Goal: Communication & Community: Connect with others

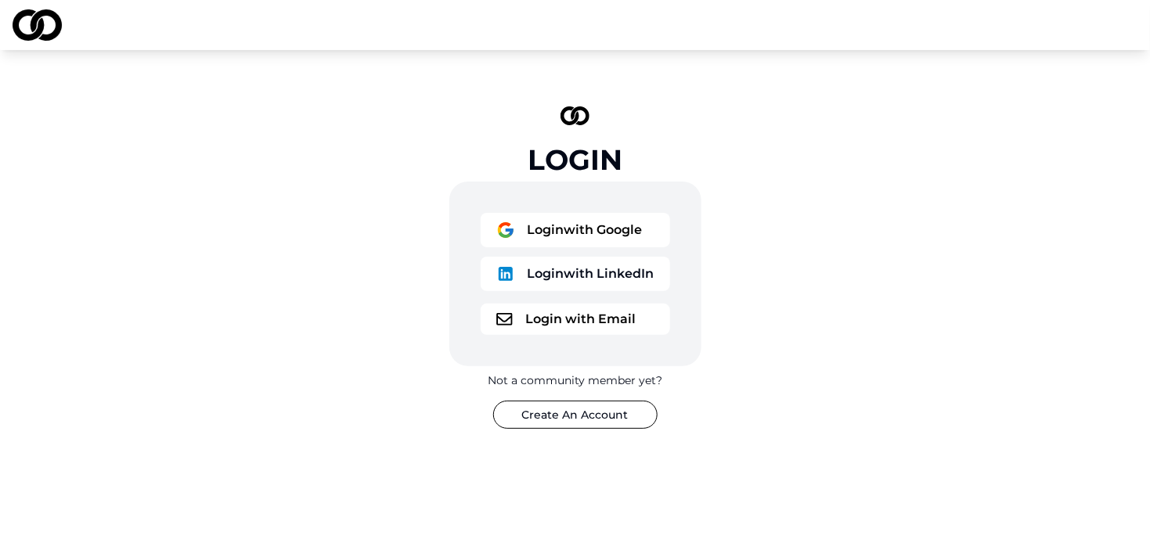
click at [552, 239] on button "Login with Google" at bounding box center [576, 230] width 190 height 34
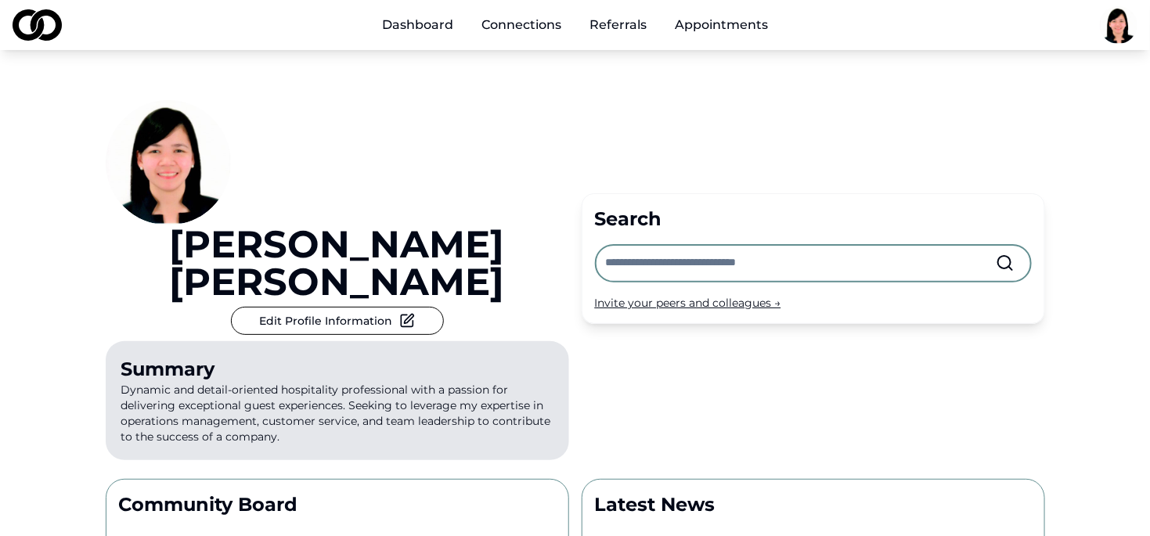
click at [531, 31] on link "Connections" at bounding box center [521, 24] width 105 height 31
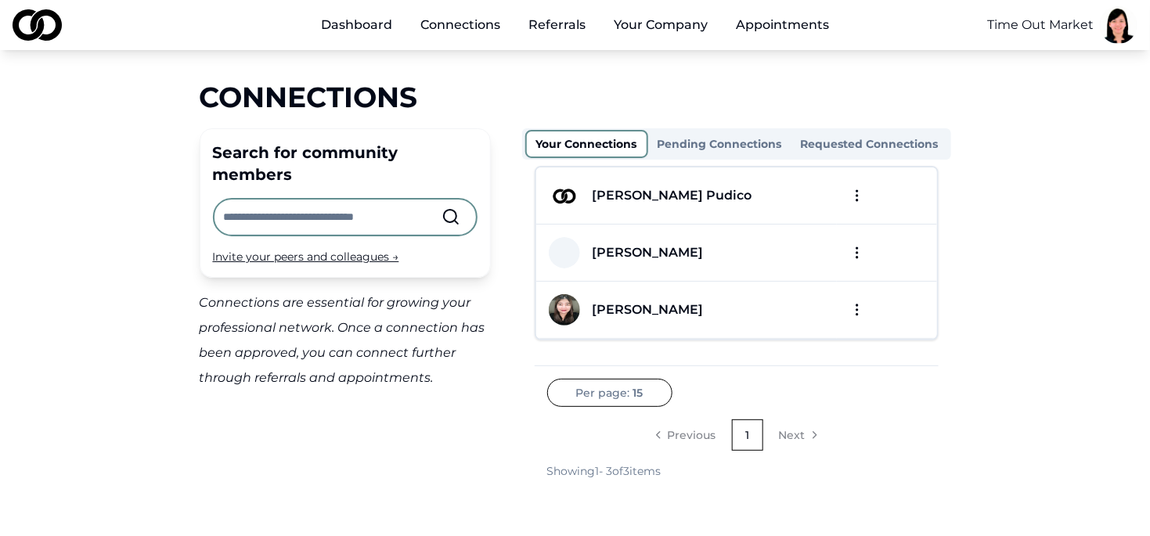
click at [561, 25] on link "Referrals" at bounding box center [557, 24] width 82 height 31
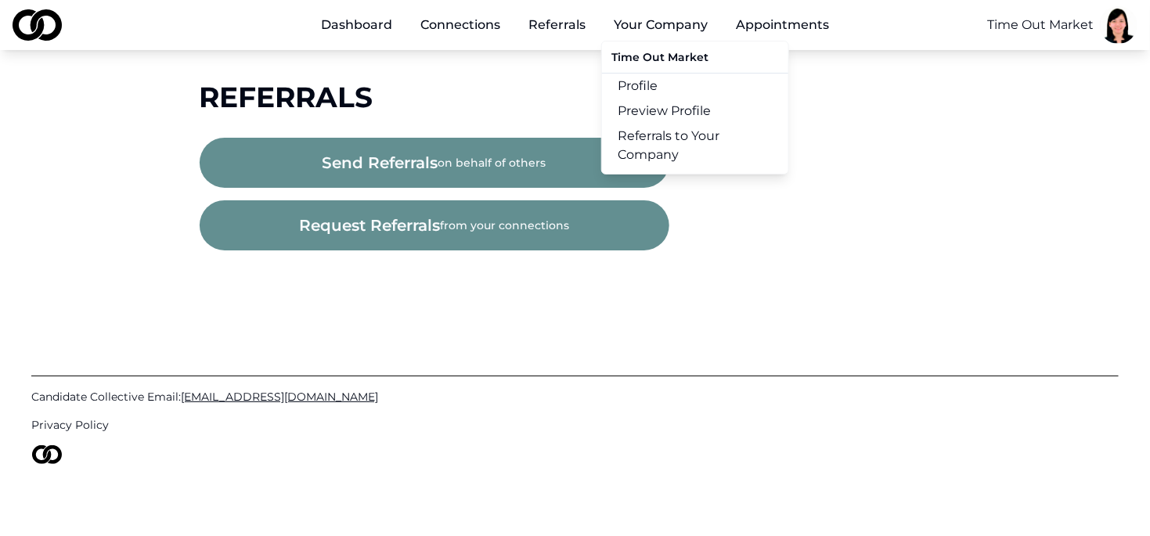
click at [650, 23] on button "Your Company" at bounding box center [660, 24] width 119 height 31
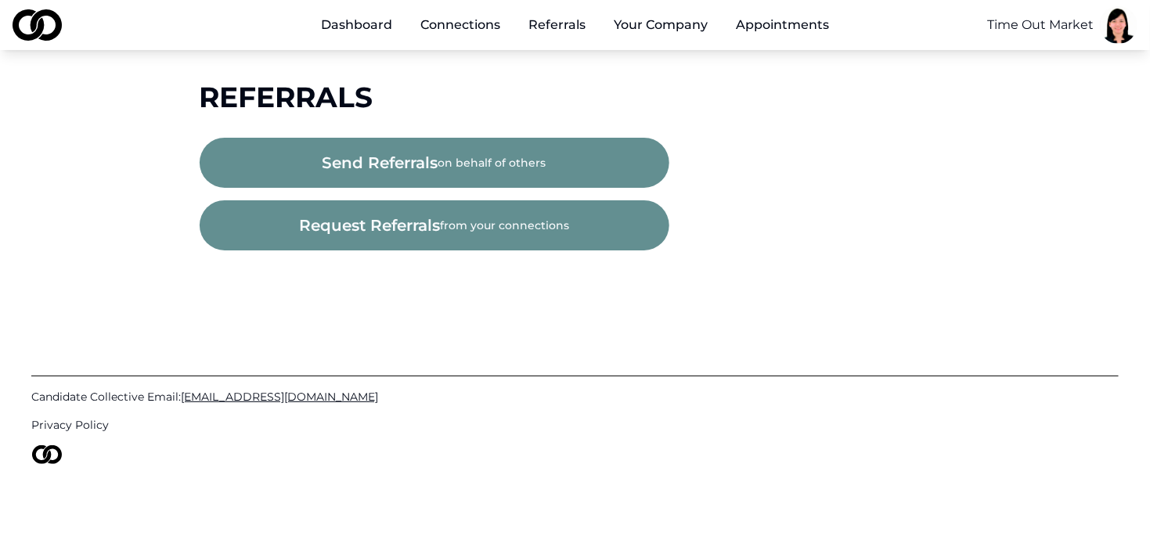
click at [754, 21] on link "Appointments" at bounding box center [783, 24] width 118 height 31
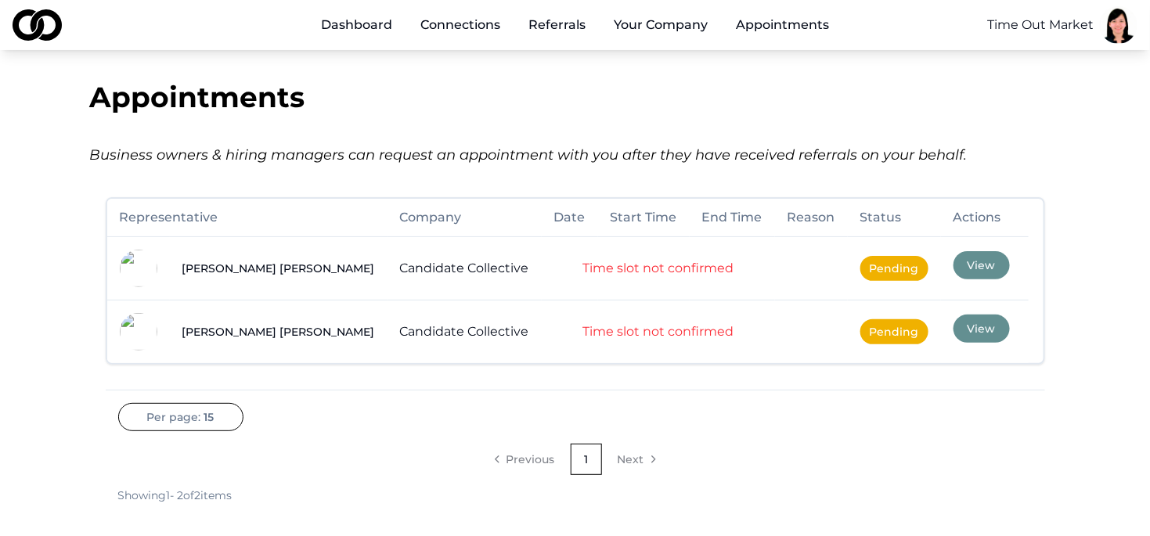
click at [457, 25] on link "Connections" at bounding box center [460, 24] width 105 height 31
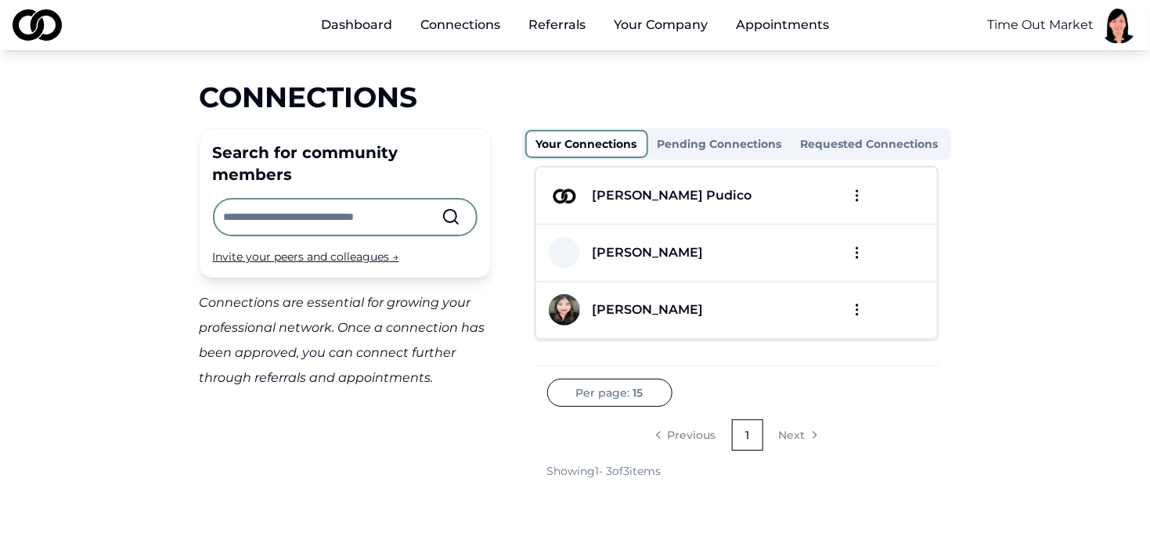
click at [725, 140] on button "Pending Connections" at bounding box center [719, 144] width 143 height 25
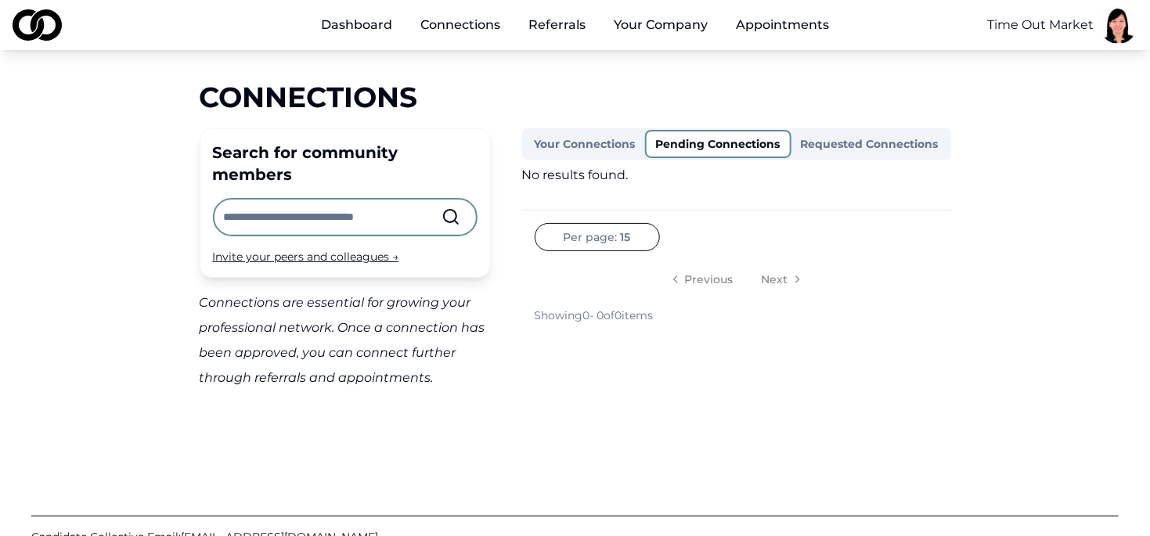
click at [863, 150] on button "Requested Connections" at bounding box center [870, 144] width 157 height 25
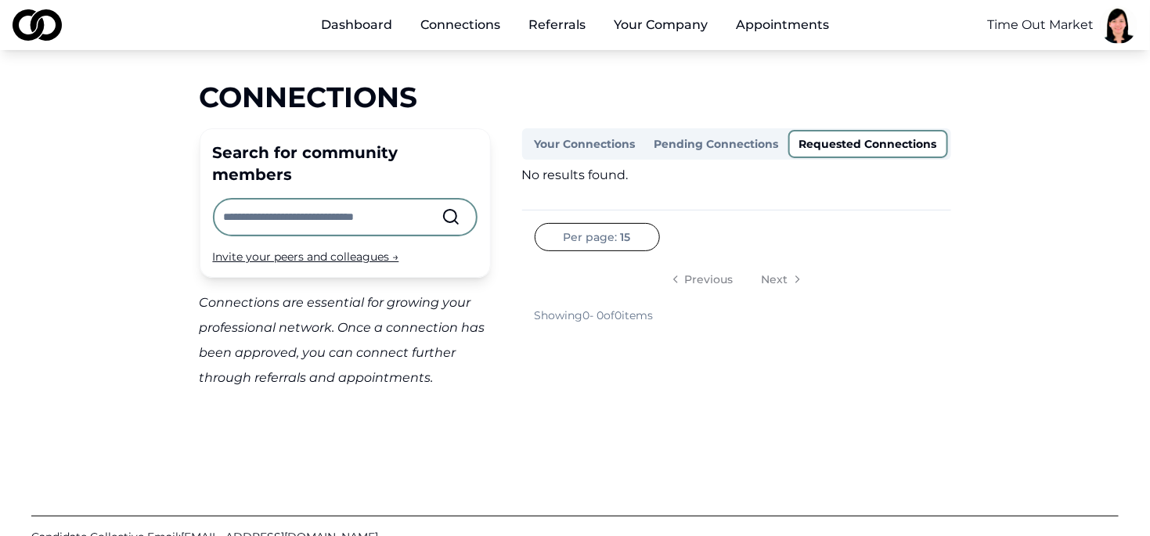
click at [381, 200] on input "text" at bounding box center [333, 217] width 218 height 34
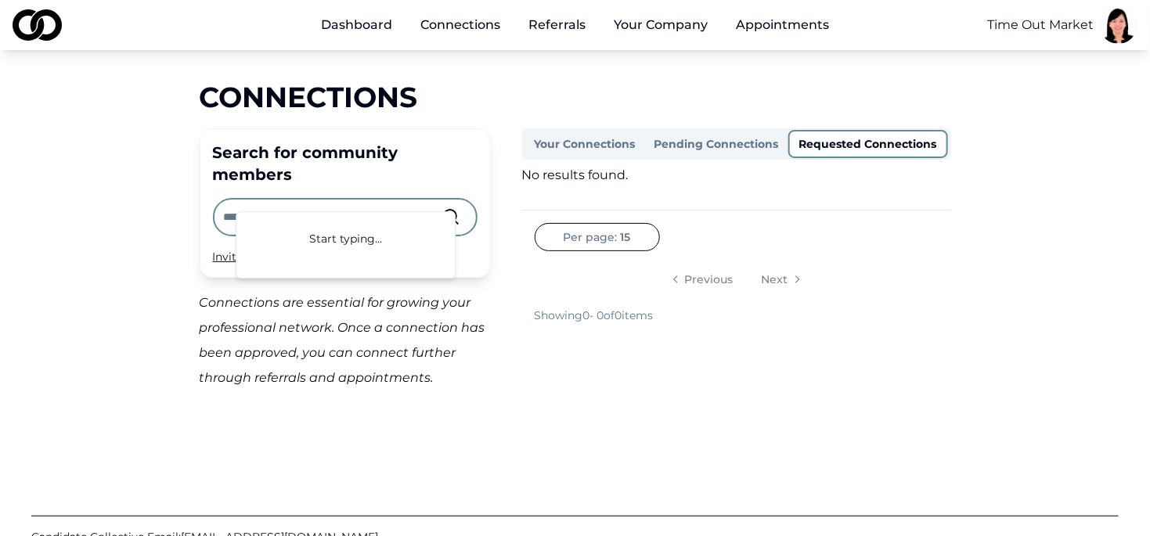
click at [80, 204] on div "Connections Search for community members Invite your peers and colleagues → Con…" at bounding box center [575, 235] width 1002 height 309
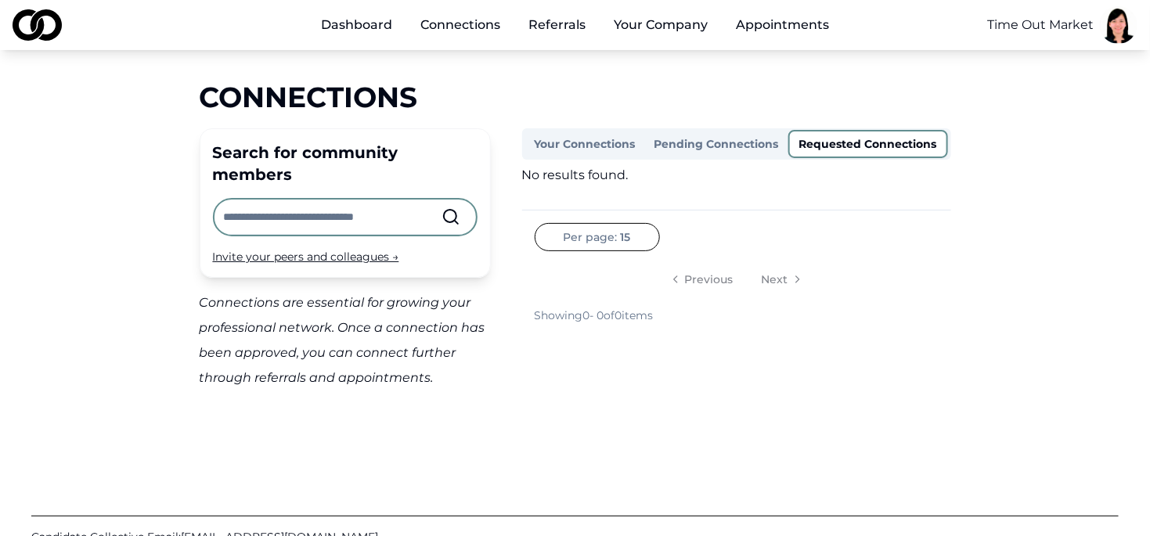
click at [338, 249] on div "Invite your peers and colleagues →" at bounding box center [345, 257] width 265 height 16
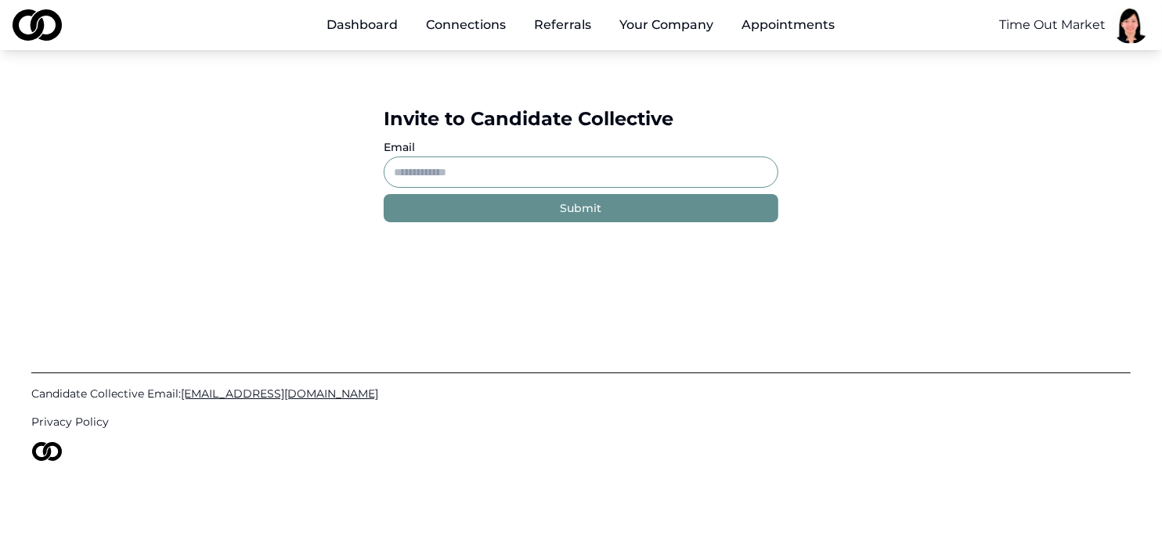
click at [460, 26] on link "Connections" at bounding box center [466, 24] width 105 height 31
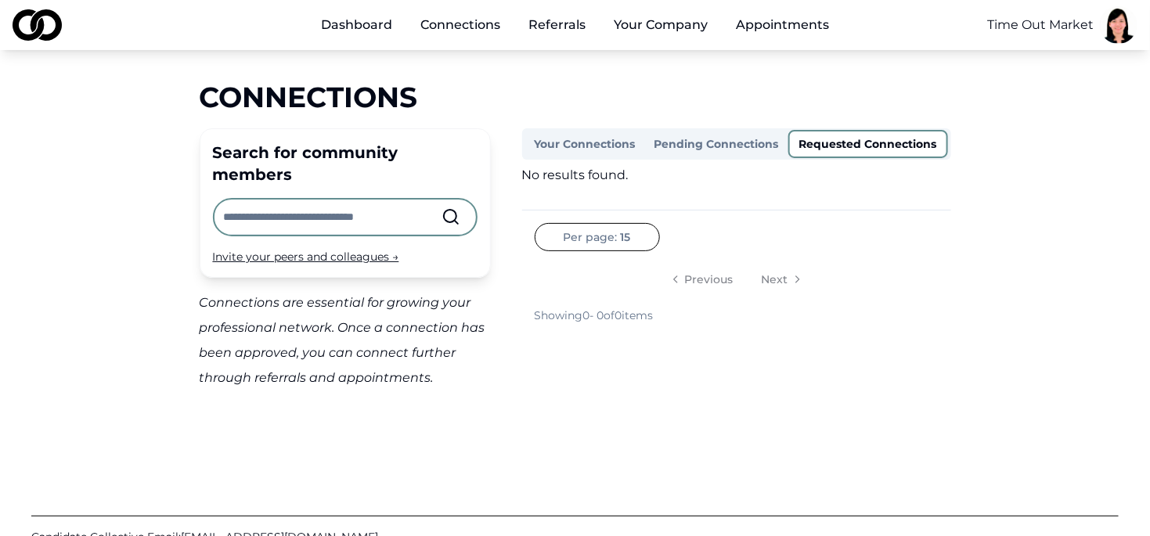
click at [863, 144] on button "Requested Connections" at bounding box center [869, 144] width 160 height 28
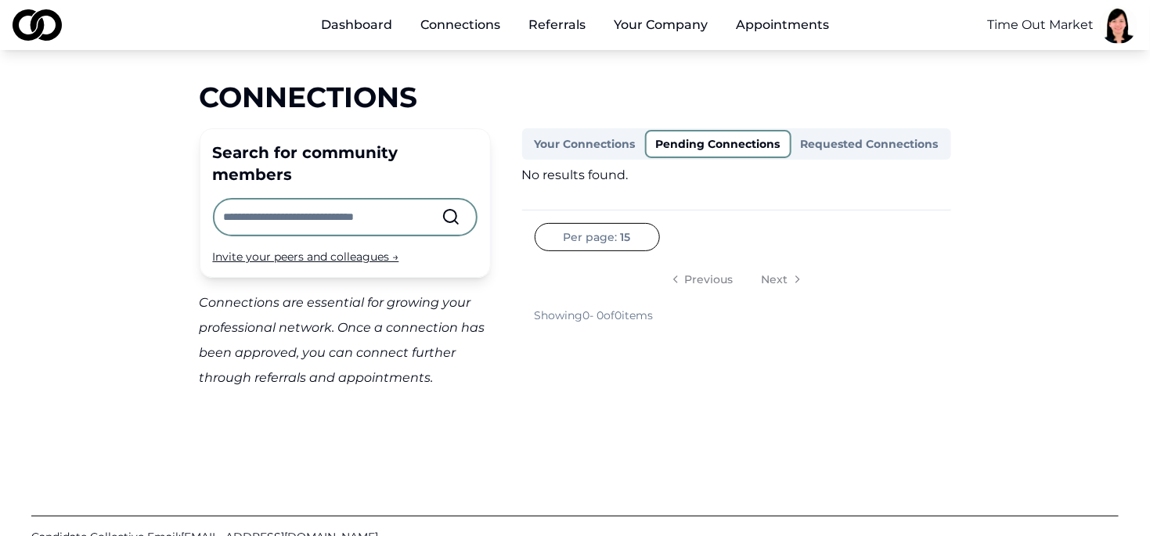
click at [720, 144] on button "Pending Connections" at bounding box center [718, 144] width 146 height 28
